Goal: Information Seeking & Learning: Learn about a topic

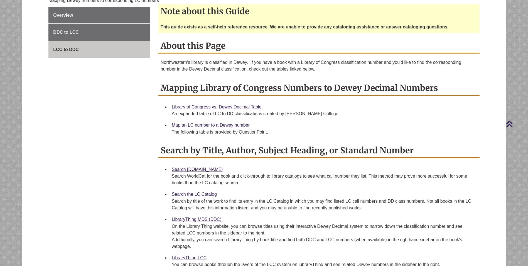
scroll to position [156, 0]
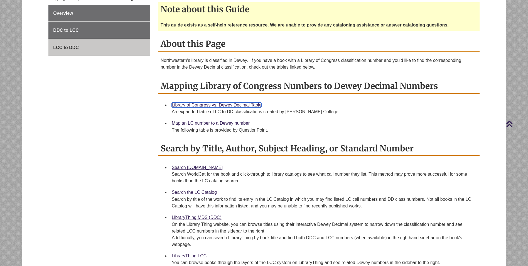
click at [200, 105] on link "Library of Congress vs. Dewey Decimal Table" at bounding box center [217, 104] width 90 height 5
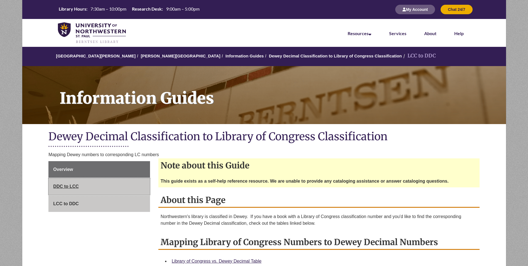
click at [57, 187] on span "DDC to LCC" at bounding box center [66, 186] width 26 height 5
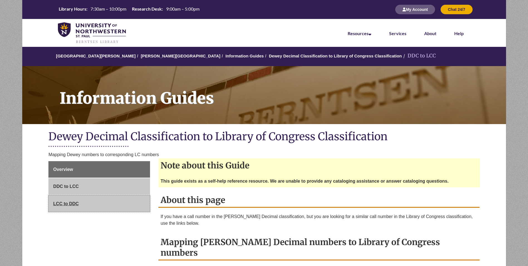
click at [72, 203] on span "LCC to DDC" at bounding box center [66, 203] width 26 height 5
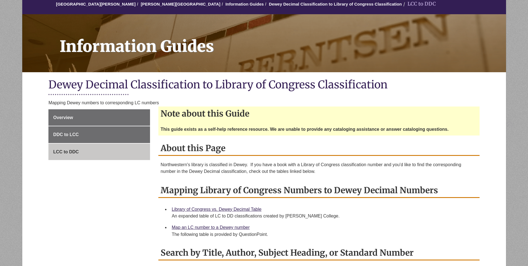
scroll to position [101, 0]
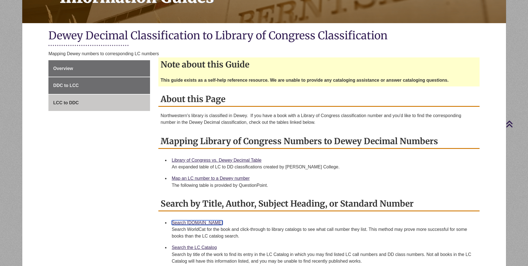
click at [196, 222] on link "Search [DOMAIN_NAME]" at bounding box center [197, 222] width 51 height 5
